Goal: Find contact information: Find contact information

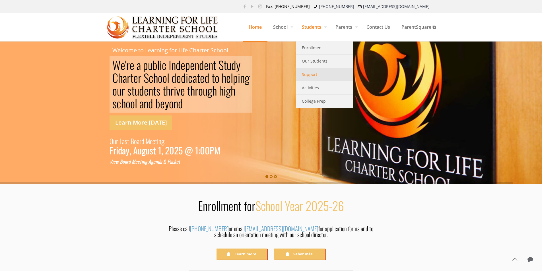
click at [311, 74] on span "Support" at bounding box center [309, 74] width 15 height 7
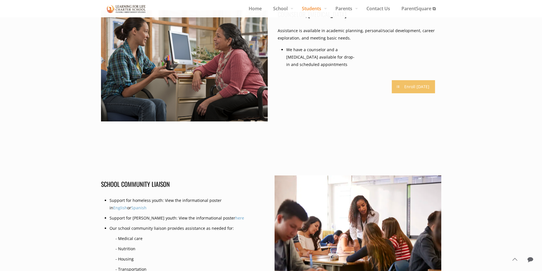
scroll to position [57, 0]
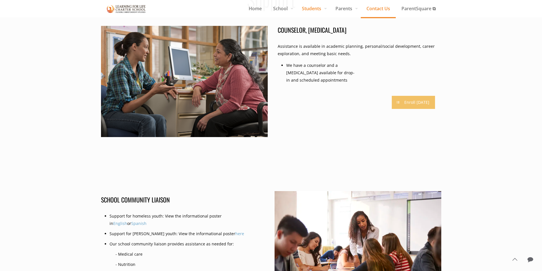
click at [376, 6] on span "Contact Us" at bounding box center [378, 8] width 35 height 9
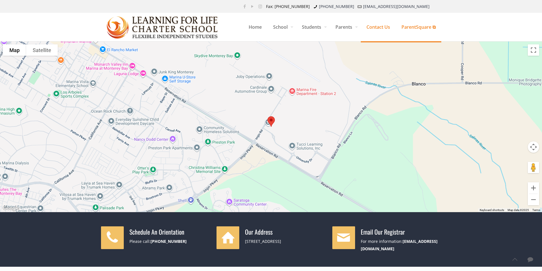
click at [420, 27] on span "ParentSquare ⧉" at bounding box center [419, 26] width 46 height 17
